Goal: Task Accomplishment & Management: Manage account settings

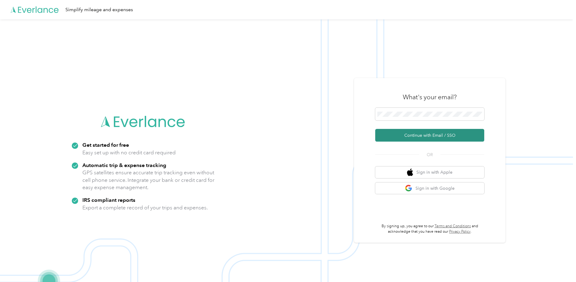
click at [415, 135] on button "Continue with Email / SSO" at bounding box center [429, 135] width 109 height 13
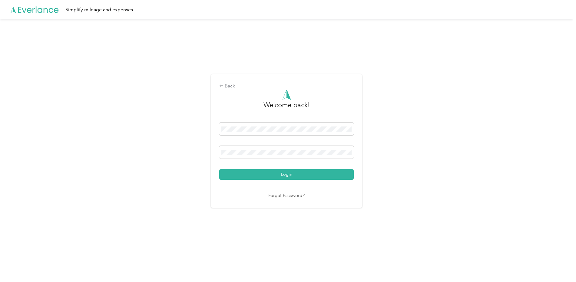
click at [288, 174] on button "Login" at bounding box center [286, 174] width 134 height 11
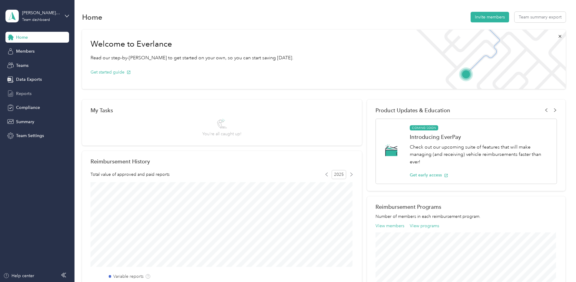
click at [27, 93] on span "Reports" at bounding box center [23, 93] width 15 height 6
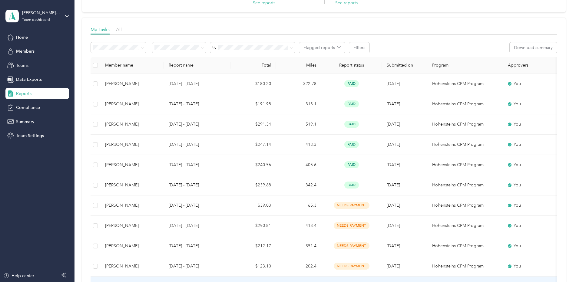
scroll to position [40, 0]
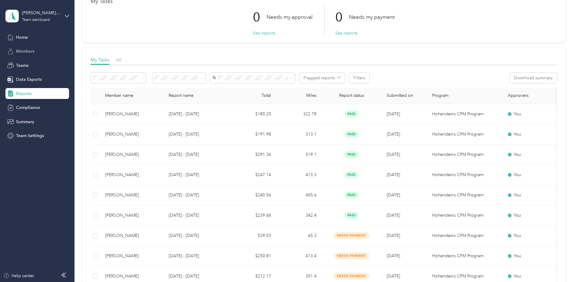
click at [25, 52] on span "Members" at bounding box center [25, 51] width 18 height 6
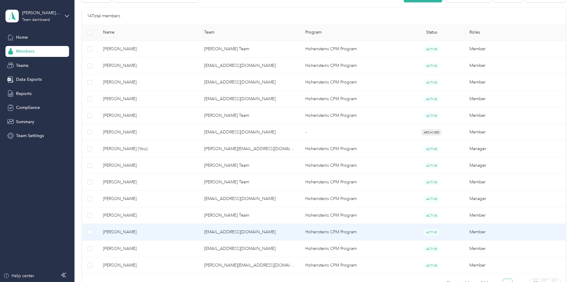
scroll to position [151, 0]
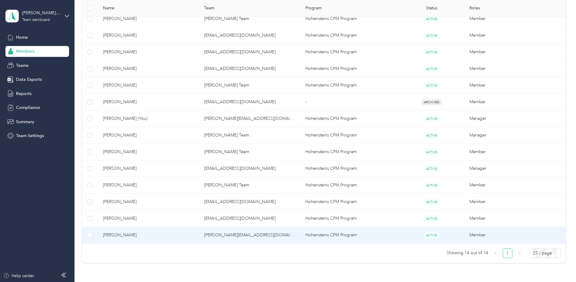
click at [179, 236] on span "[PERSON_NAME]" at bounding box center [148, 235] width 91 height 7
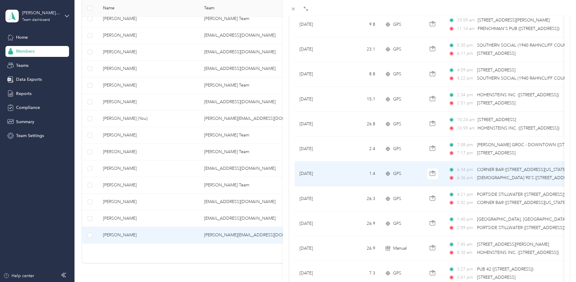
scroll to position [242, 0]
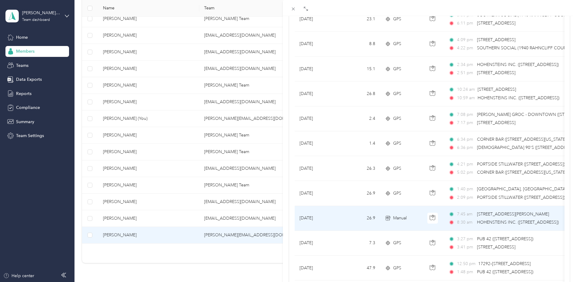
click at [398, 218] on span "Manual" at bounding box center [400, 218] width 14 height 7
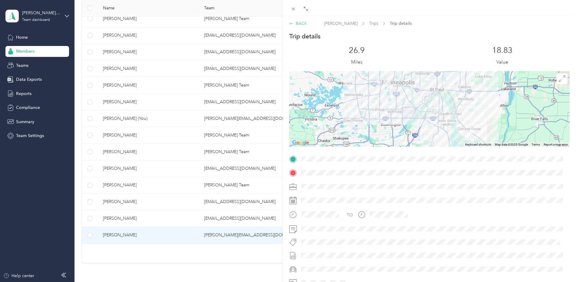
click at [301, 22] on div "BACK" at bounding box center [298, 23] width 18 height 6
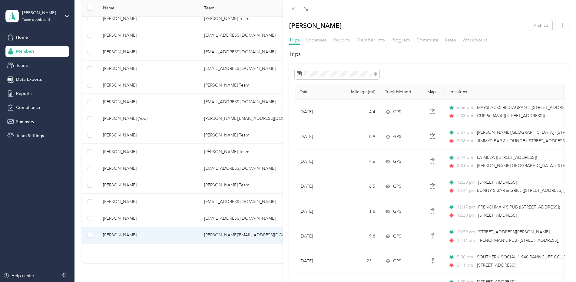
click at [340, 41] on span "Reports" at bounding box center [341, 40] width 17 height 6
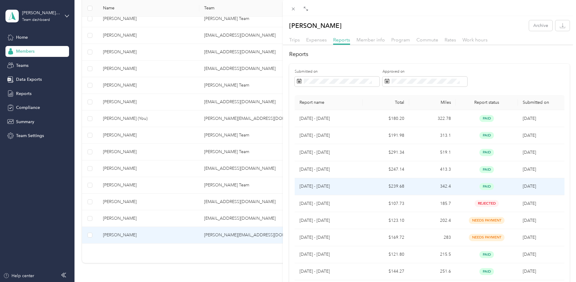
scroll to position [30, 0]
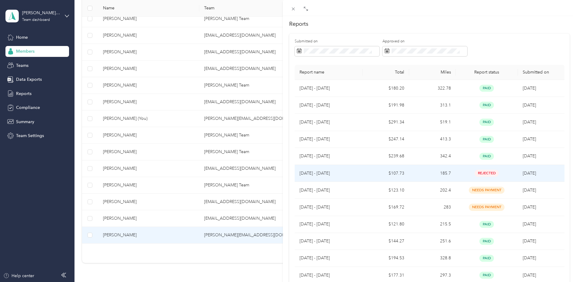
click at [366, 174] on td "$107.73" at bounding box center [386, 173] width 47 height 17
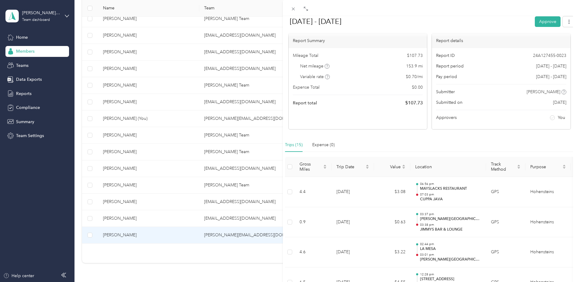
scroll to position [0, 0]
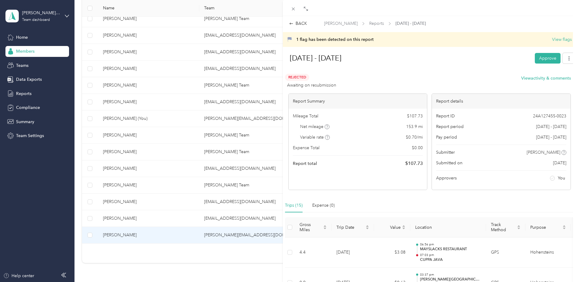
click at [537, 58] on button "Approve" at bounding box center [547, 58] width 26 height 11
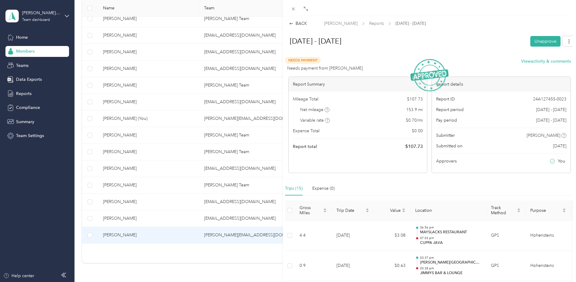
click at [25, 94] on div "BACK [PERSON_NAME] Reports [DATE] - [DATE] [DATE] - [DATE] Unapprove Needs Paym…" at bounding box center [288, 141] width 576 height 282
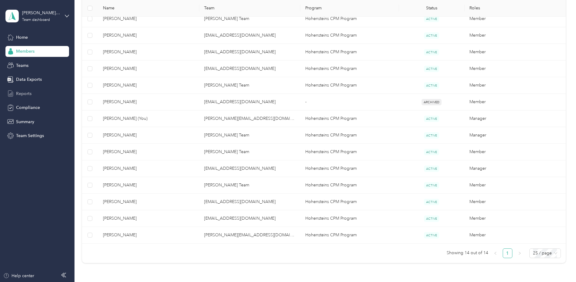
click at [22, 93] on span "Reports" at bounding box center [23, 93] width 15 height 6
